Goal: Information Seeking & Learning: Learn about a topic

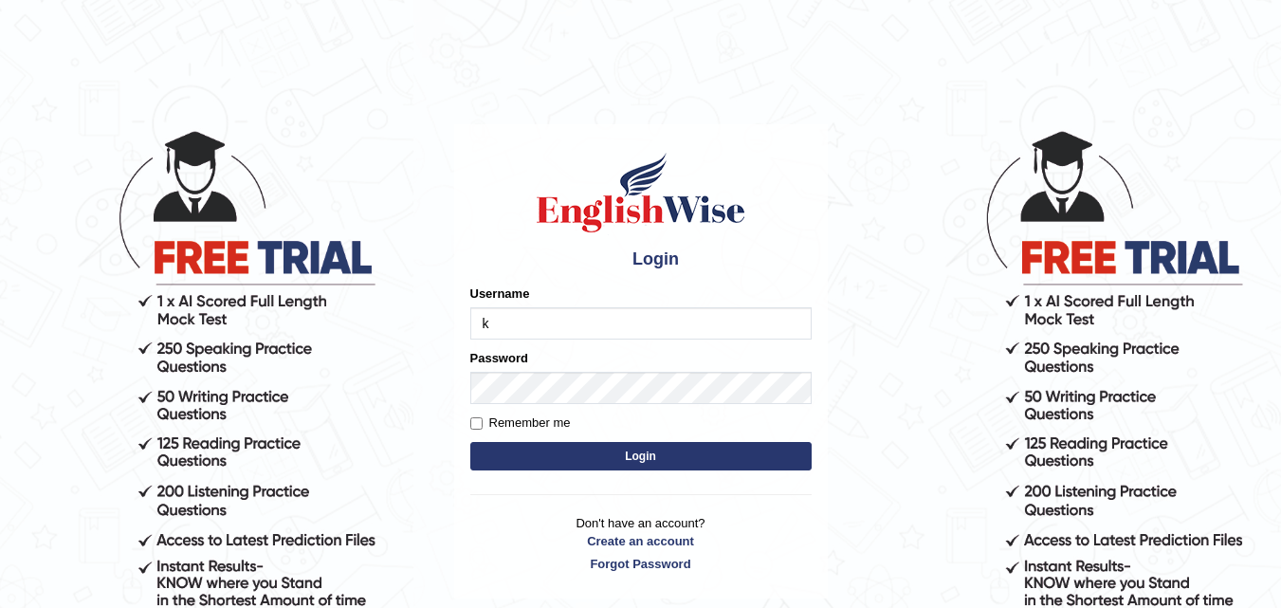
type input "kapoorankit95"
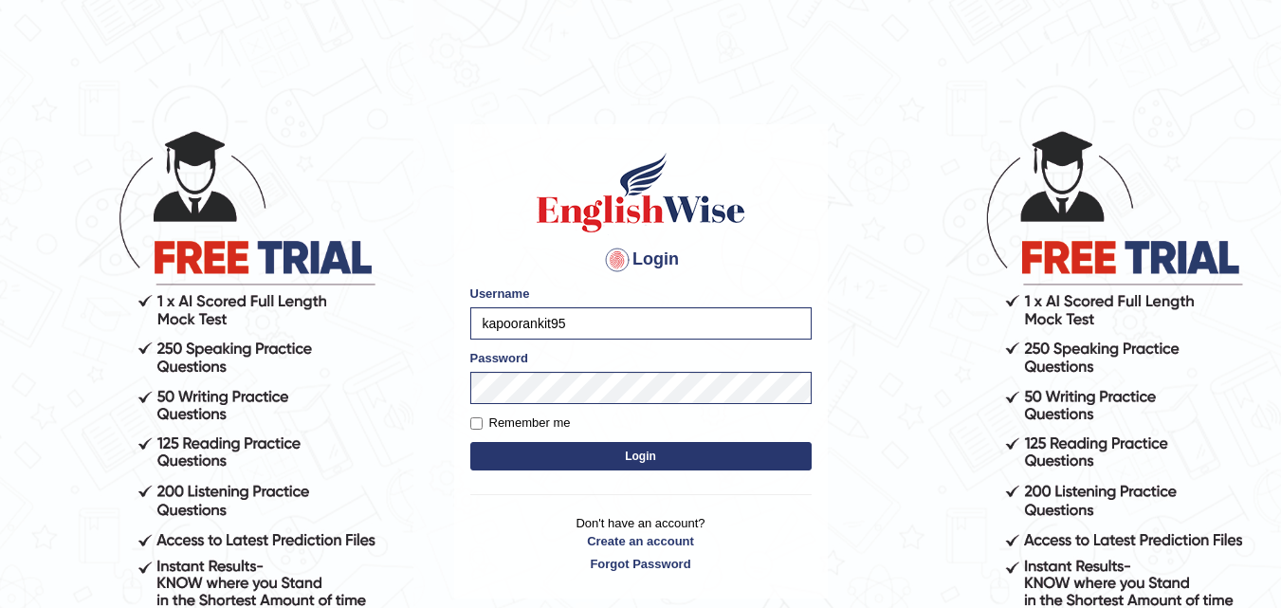
click at [470, 442] on button "Login" at bounding box center [640, 456] width 341 height 28
click at [699, 461] on button "Login" at bounding box center [640, 456] width 341 height 28
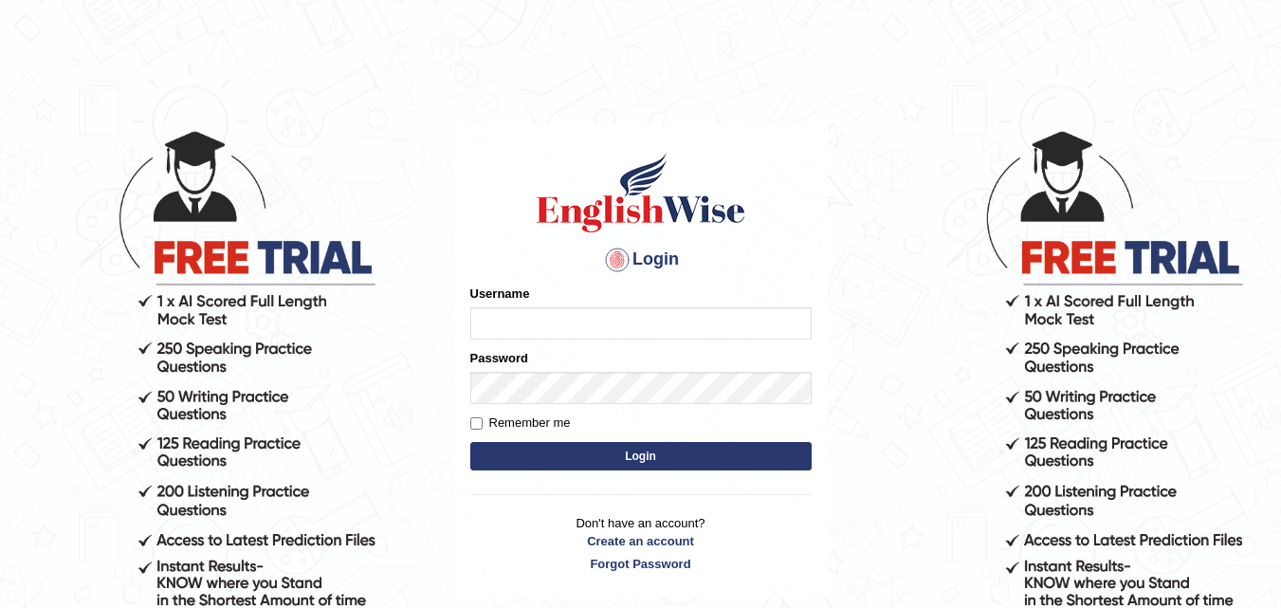
type input "kapoorankit95"
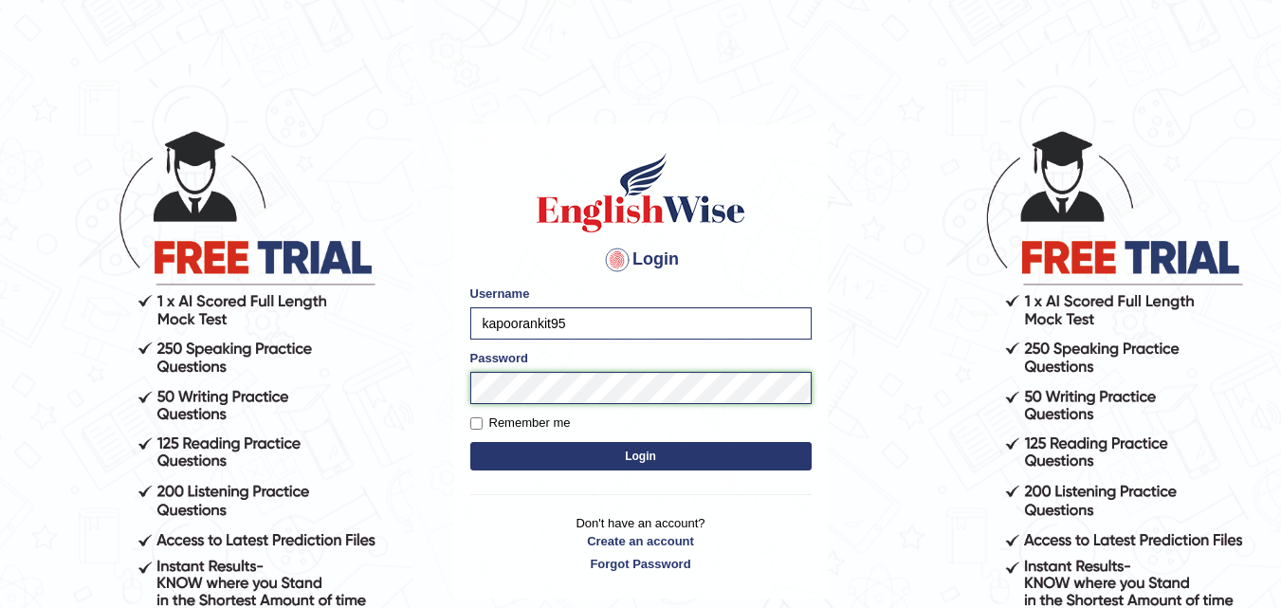
click at [470, 442] on button "Login" at bounding box center [640, 456] width 341 height 28
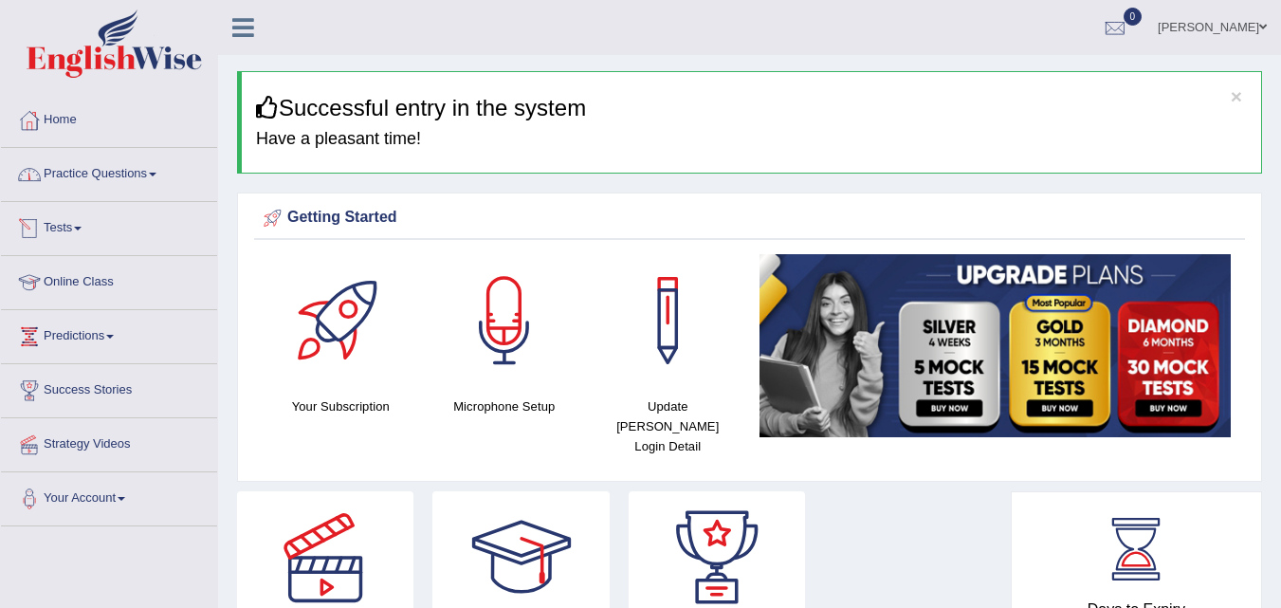
click at [146, 174] on link "Practice Questions" at bounding box center [109, 171] width 216 height 47
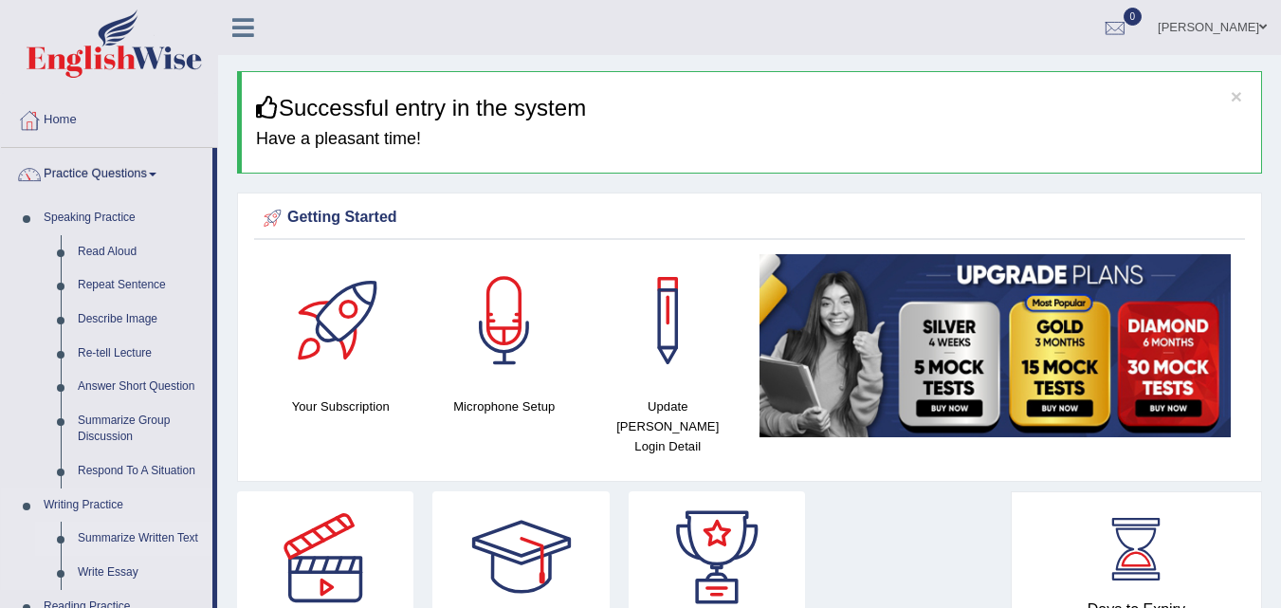
click at [130, 538] on link "Summarize Written Text" at bounding box center [140, 538] width 143 height 34
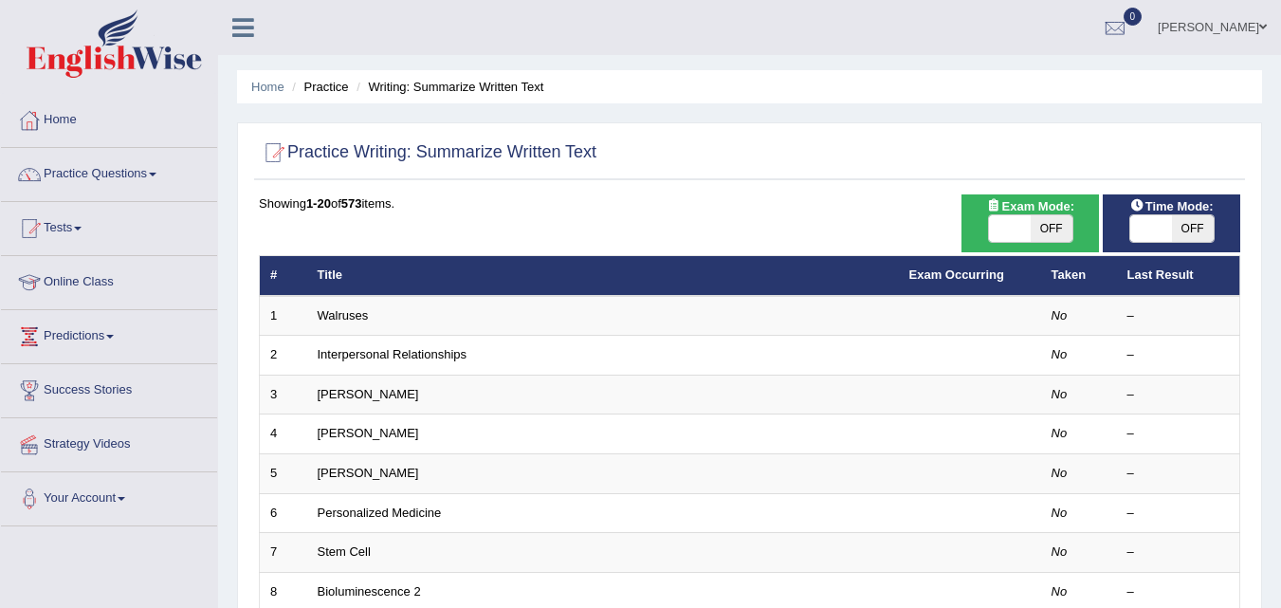
click at [1056, 239] on span "OFF" at bounding box center [1052, 228] width 42 height 27
checkbox input "true"
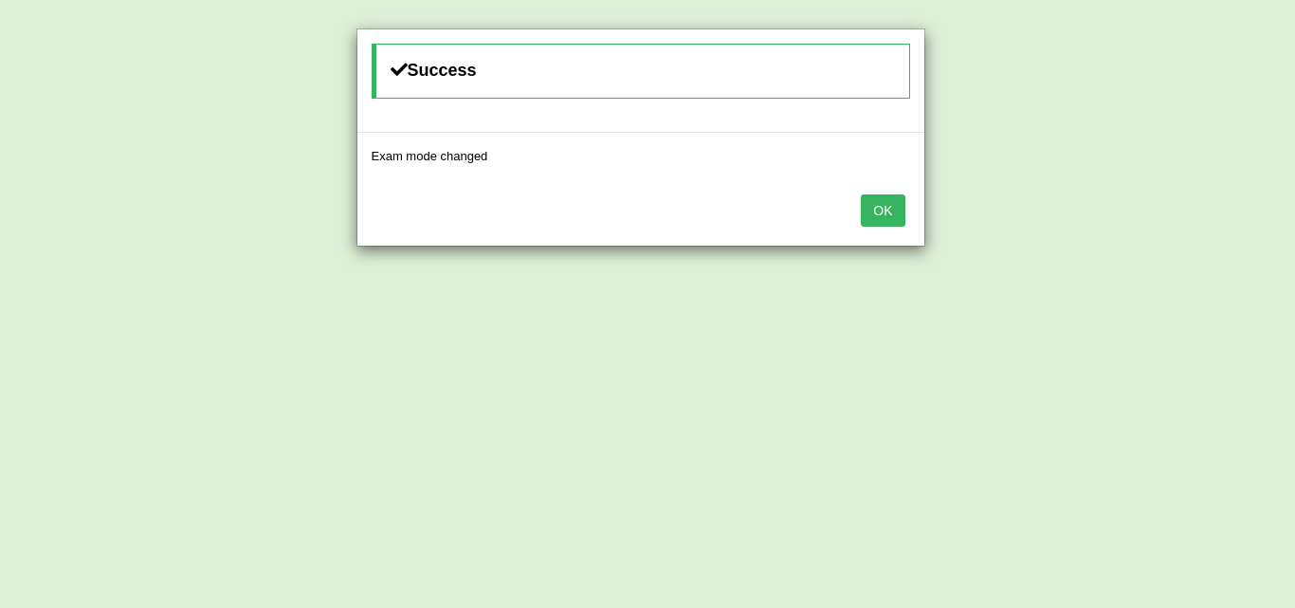
click at [893, 210] on button "OK" at bounding box center [883, 210] width 44 height 32
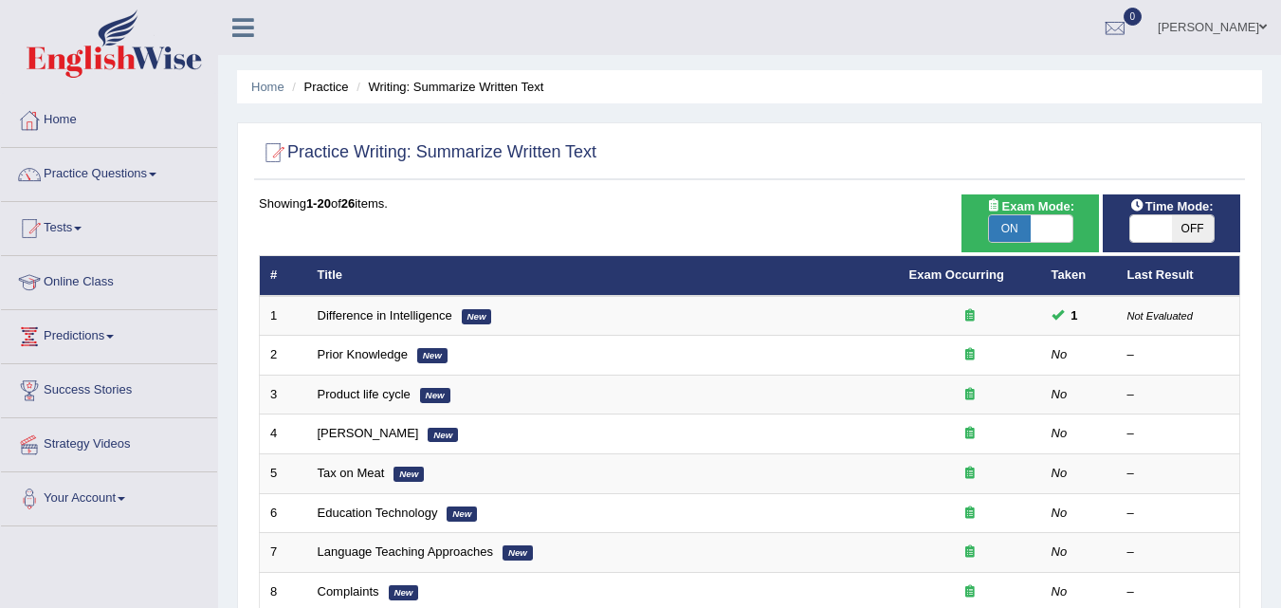
click at [1193, 222] on span "OFF" at bounding box center [1193, 228] width 42 height 27
checkbox input "true"
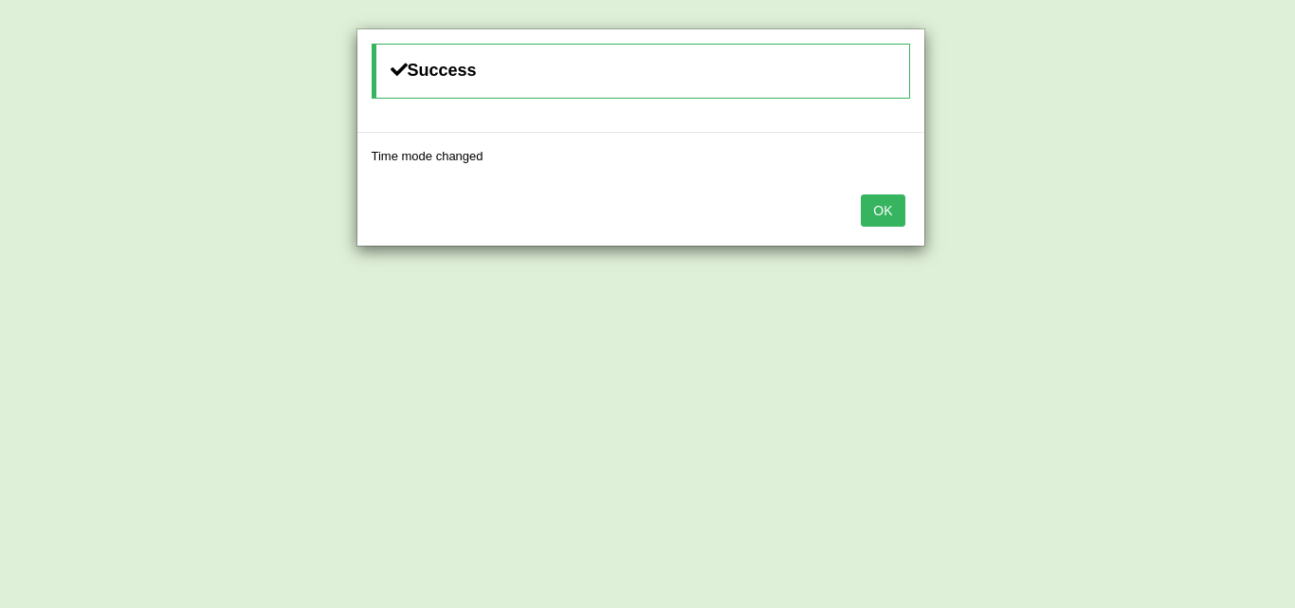
click at [877, 210] on button "OK" at bounding box center [883, 210] width 44 height 32
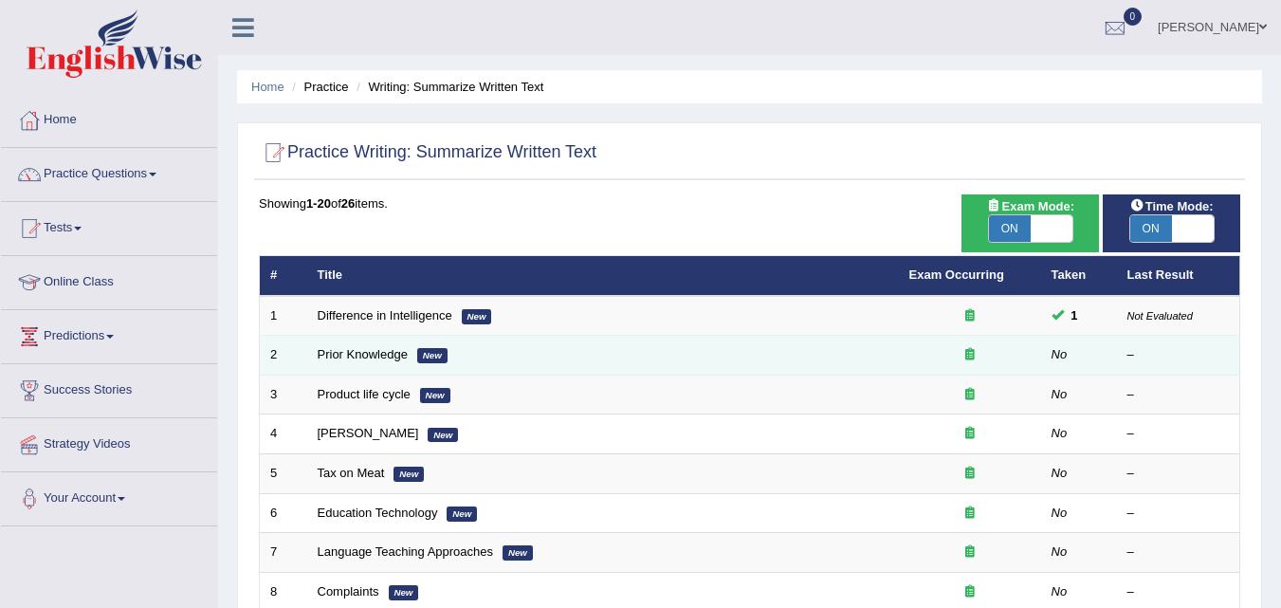
click at [425, 356] on em "New" at bounding box center [432, 355] width 30 height 15
click at [973, 353] on icon at bounding box center [969, 354] width 9 height 12
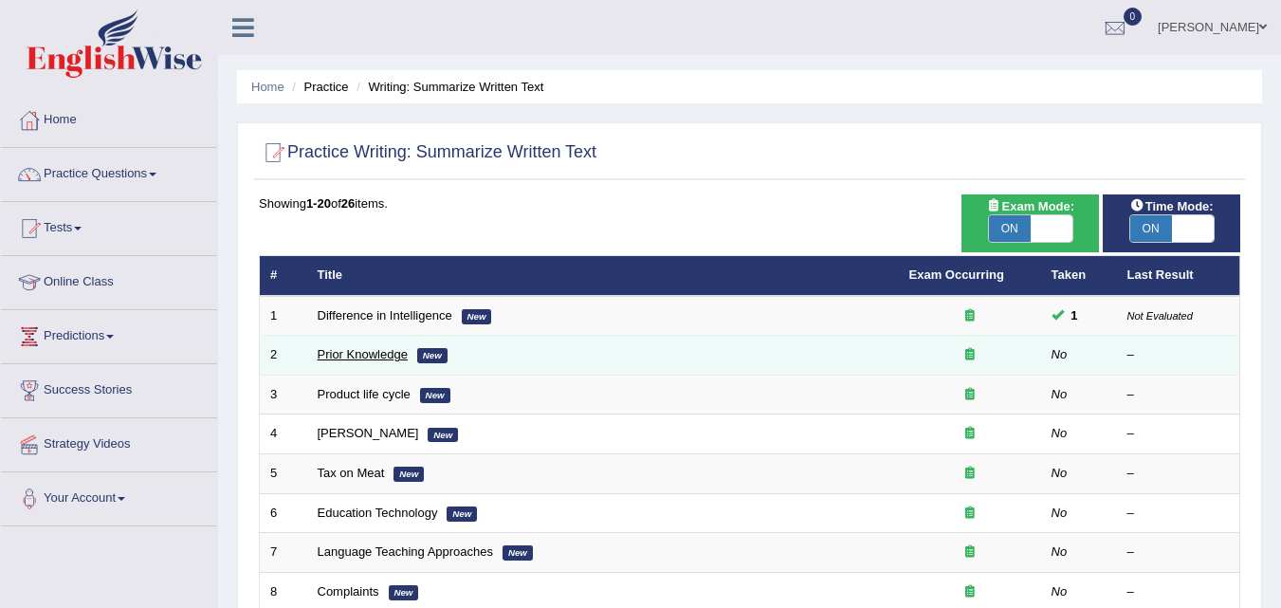
click at [355, 349] on link "Prior Knowledge" at bounding box center [363, 354] width 90 height 14
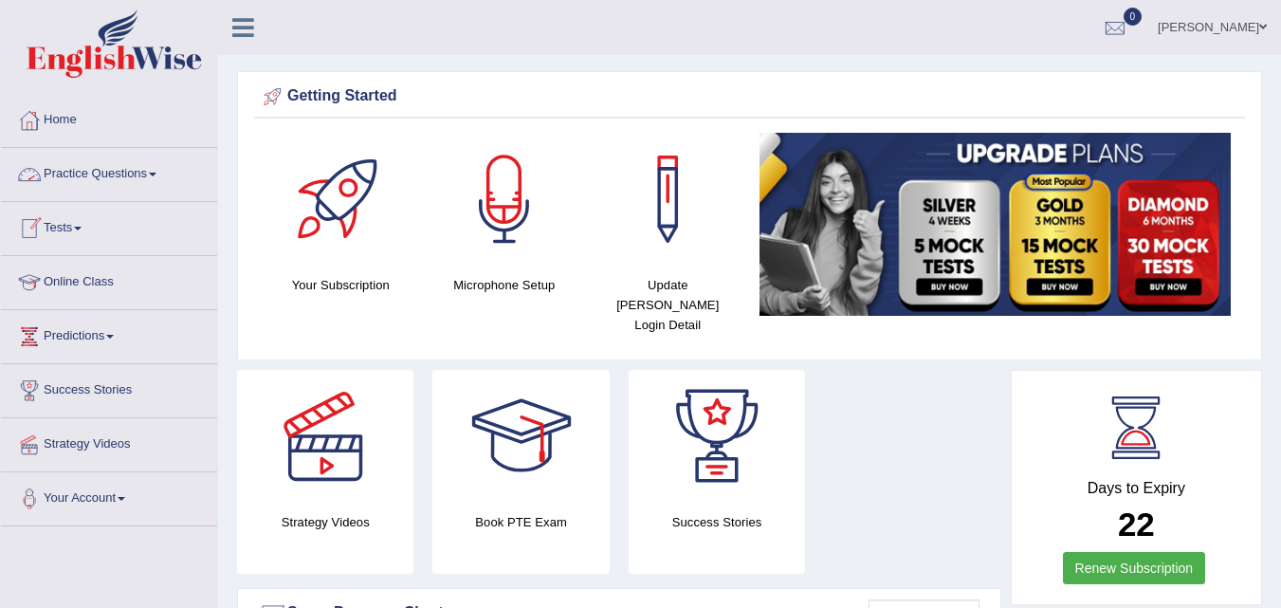
click at [159, 183] on link "Practice Questions" at bounding box center [109, 171] width 216 height 47
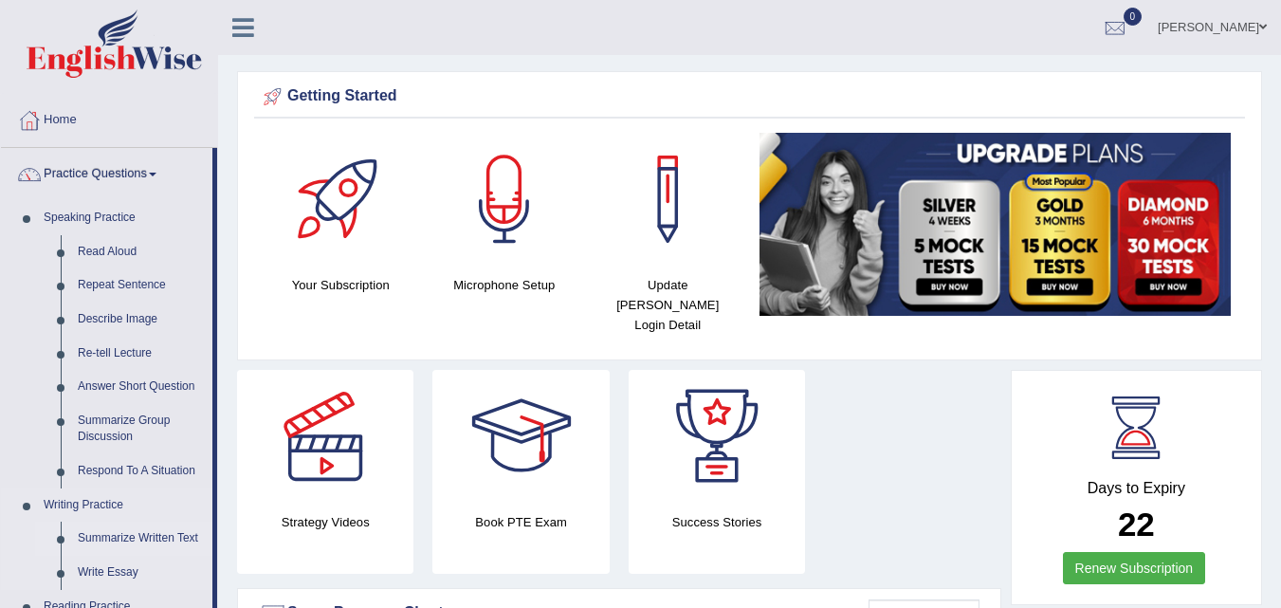
click at [108, 543] on link "Summarize Written Text" at bounding box center [140, 538] width 143 height 34
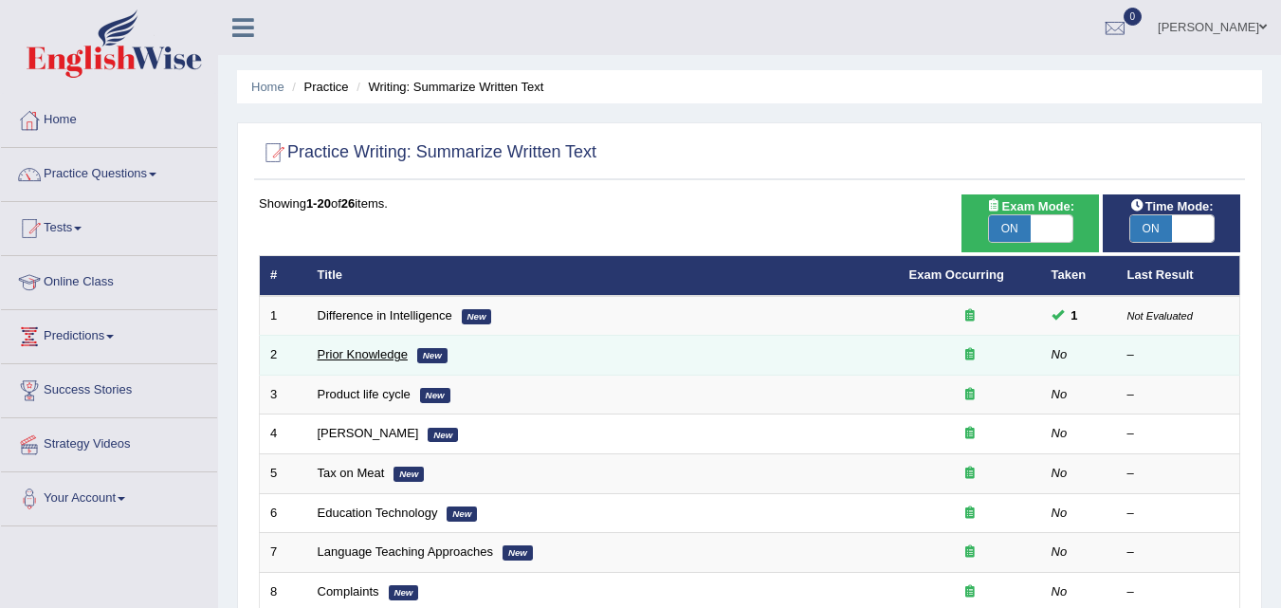
click at [384, 356] on link "Prior Knowledge" at bounding box center [363, 354] width 90 height 14
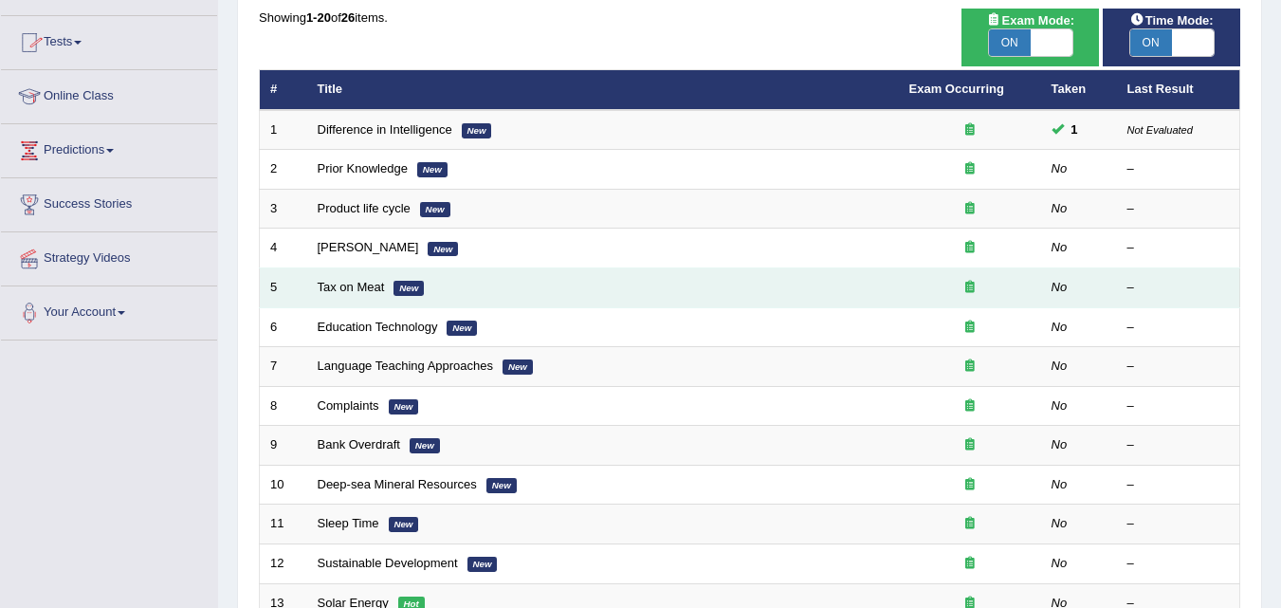
scroll to position [190, 0]
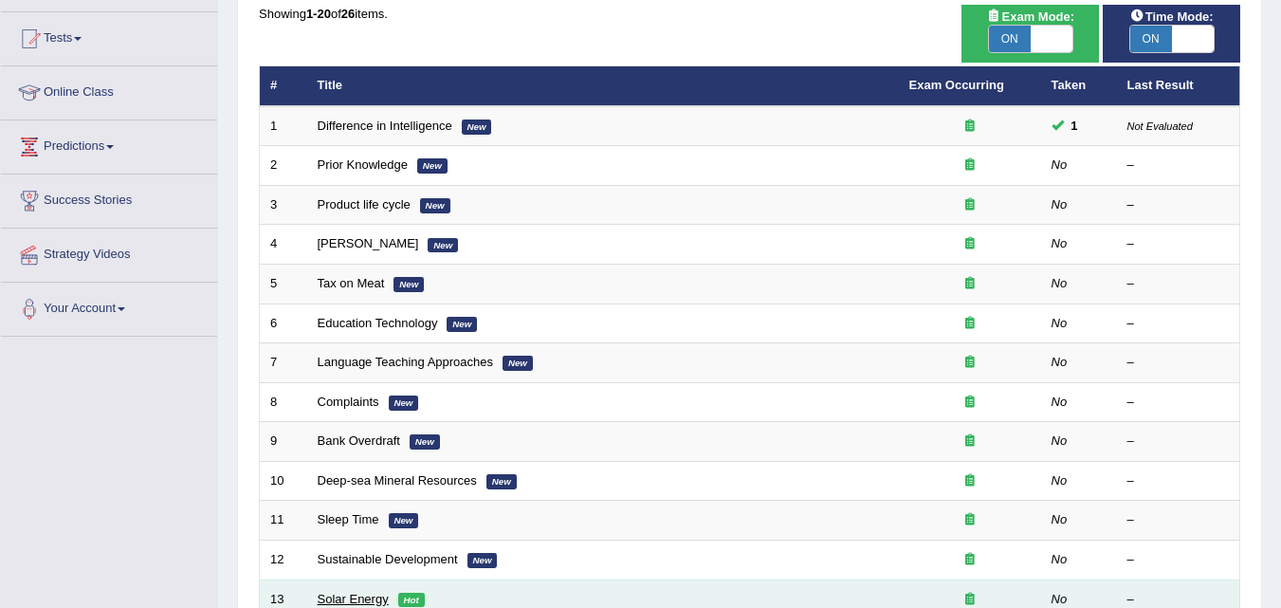
click at [371, 601] on link "Solar Energy" at bounding box center [353, 599] width 71 height 14
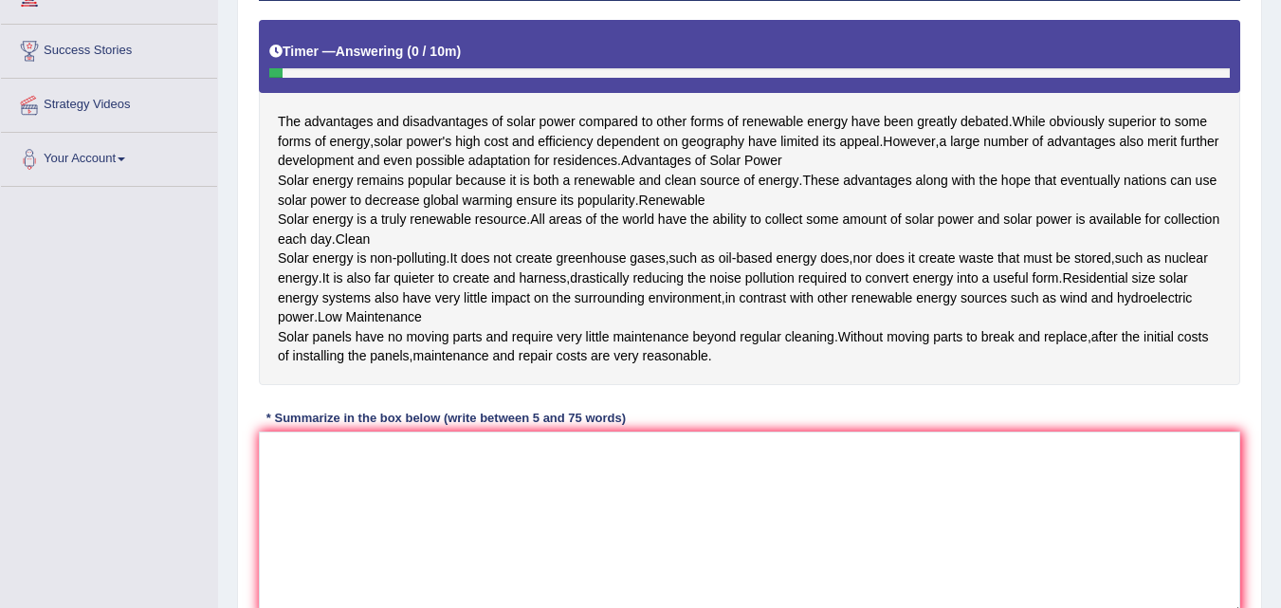
scroll to position [341, 0]
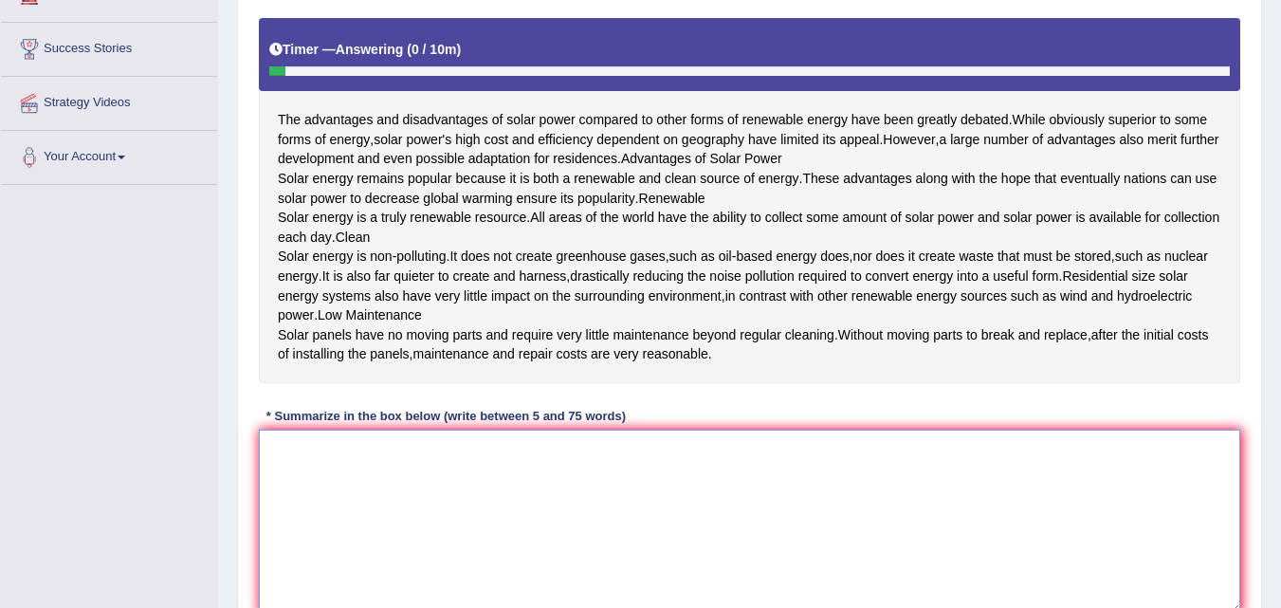
click at [371, 601] on textarea at bounding box center [749, 521] width 981 height 184
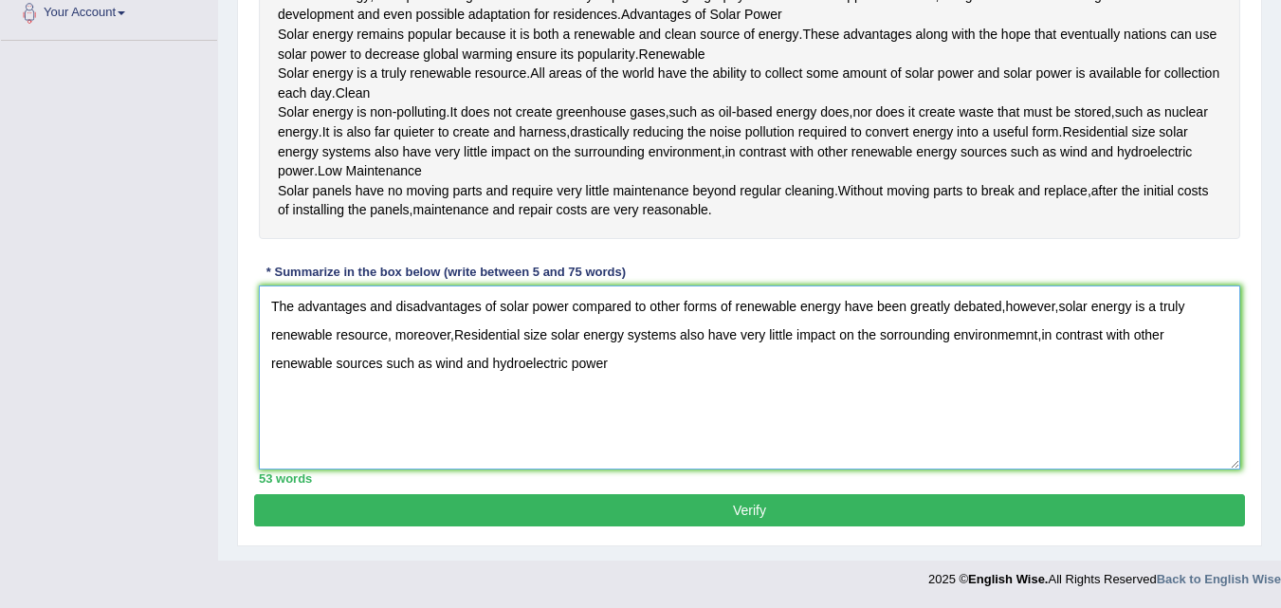
scroll to position [563, 0]
click at [1053, 306] on textarea "The advantages and disadvantages of solar power compared to other forms of rene…" at bounding box center [749, 377] width 981 height 184
click at [722, 365] on textarea "The advantages and disadvantages of solar power compared to other forms of rene…" at bounding box center [749, 377] width 981 height 184
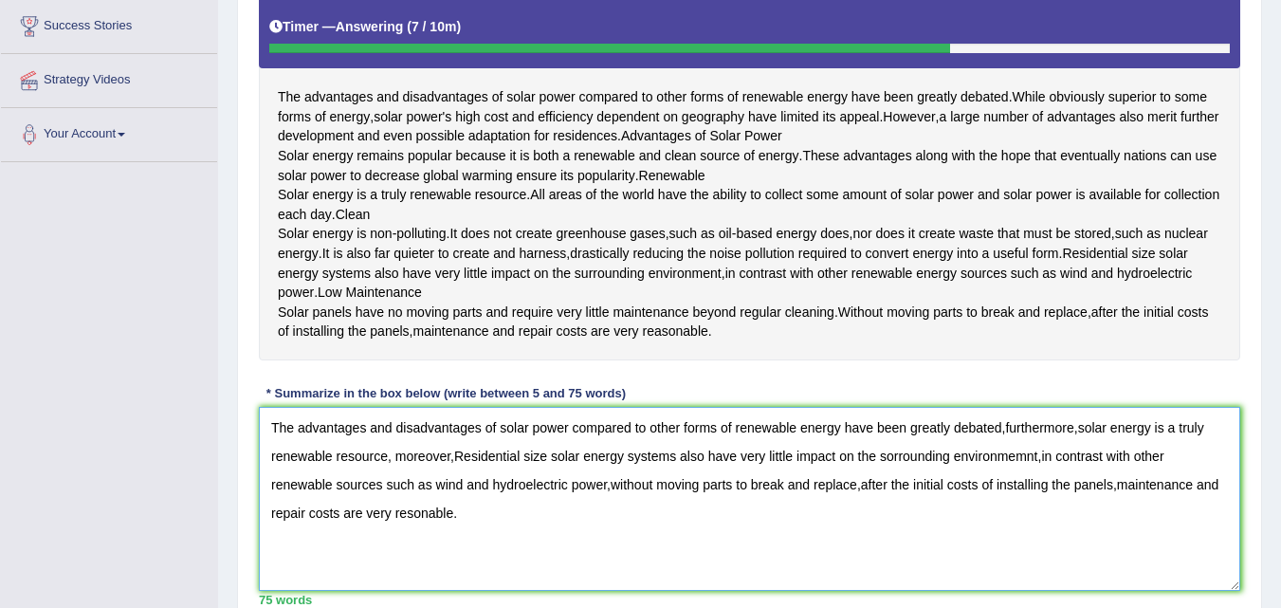
scroll to position [362, 0]
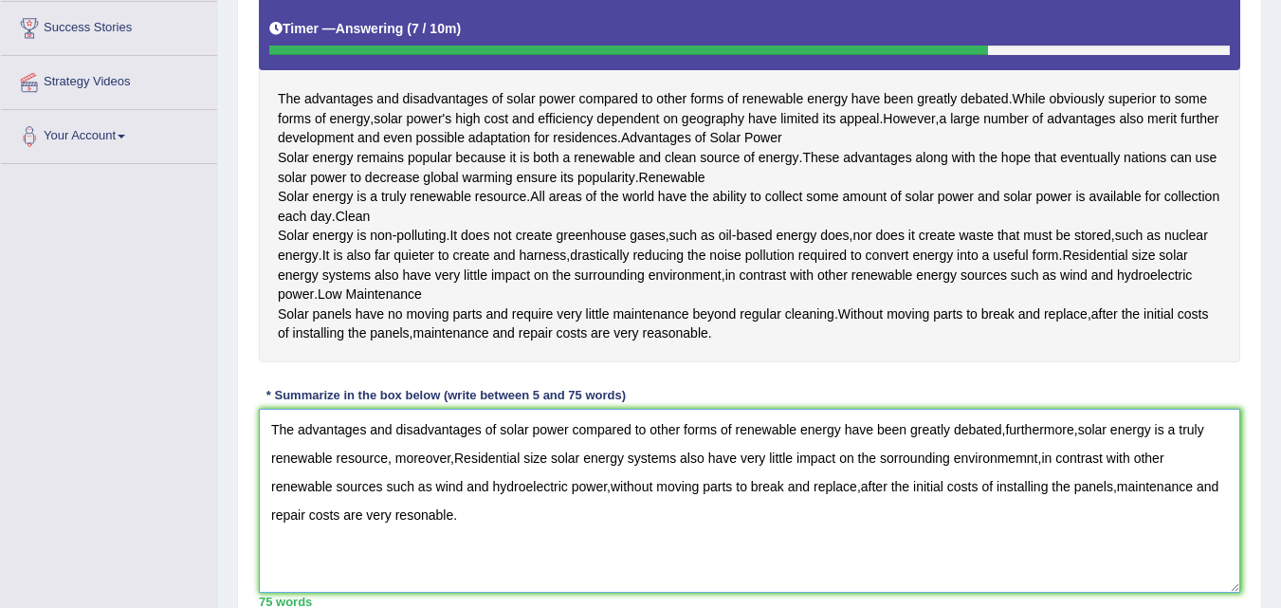
click at [1031, 536] on textarea "The advantages and disadvantages of solar power compared to other forms of rene…" at bounding box center [749, 501] width 981 height 184
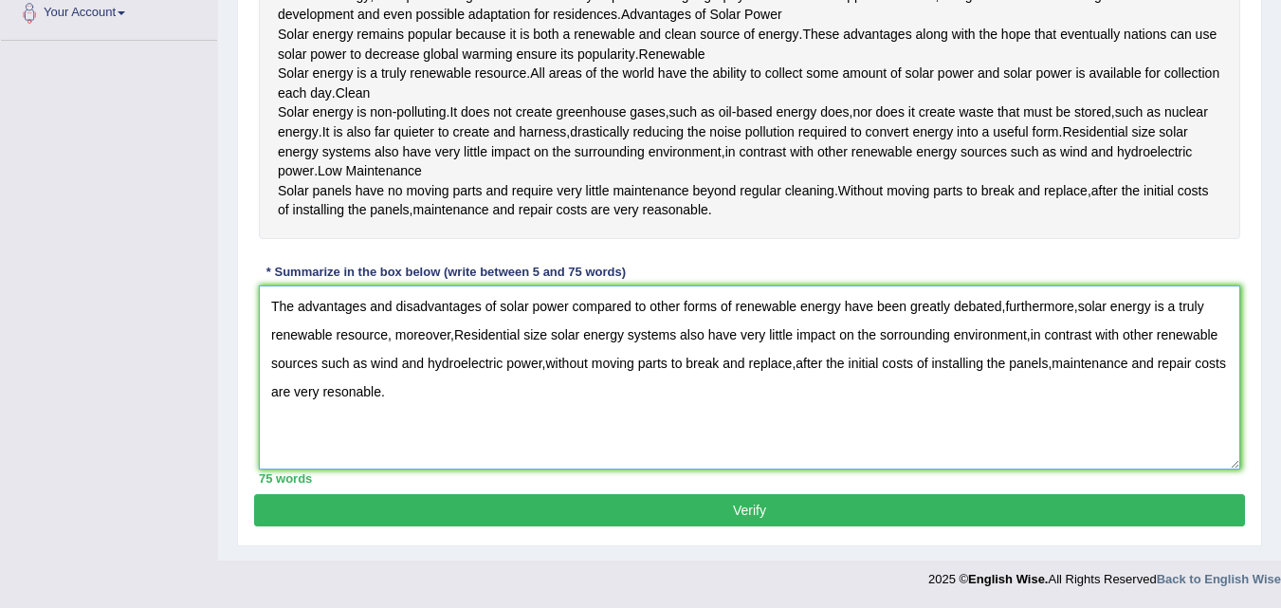
scroll to position [534, 0]
type textarea "The advantages and disadvantages of solar power compared to other forms of rene…"
click at [996, 526] on button "Verify" at bounding box center [749, 510] width 991 height 32
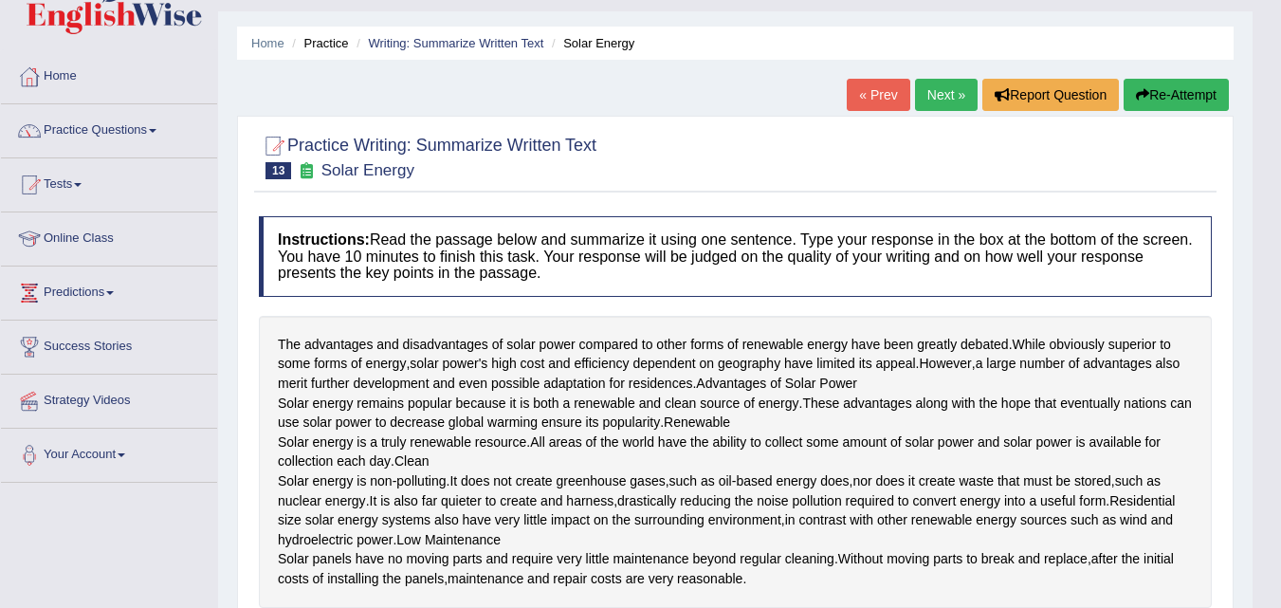
scroll to position [43, 0]
click at [85, 83] on link "Home" at bounding box center [109, 74] width 216 height 47
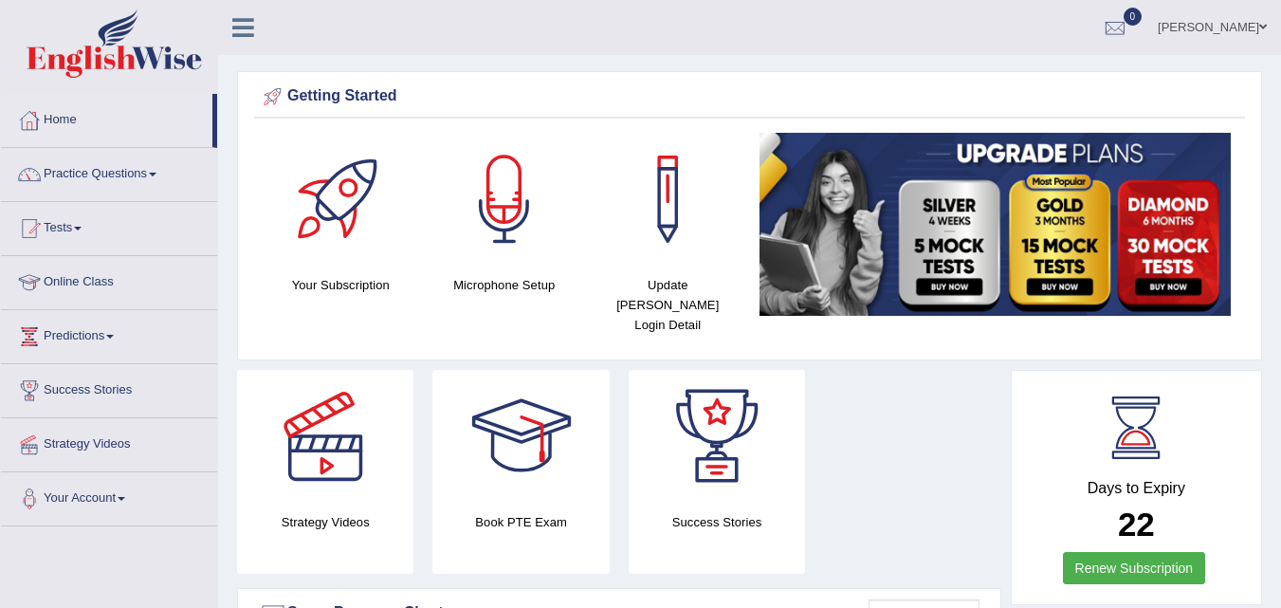
click at [1244, 20] on link "Ankit Kapoor" at bounding box center [1211, 24] width 137 height 49
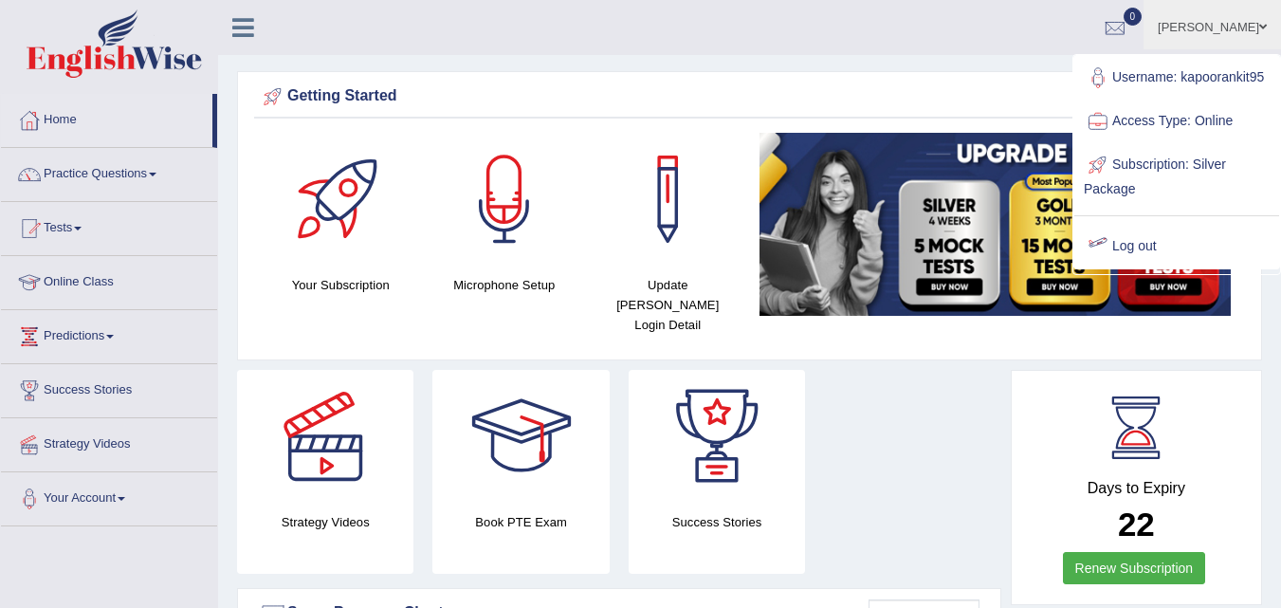
click at [1164, 249] on link "Log out" at bounding box center [1176, 247] width 205 height 44
